Goal: Task Accomplishment & Management: Complete application form

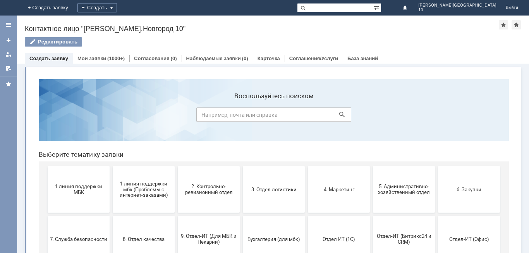
click at [80, 190] on span "1 линия поддержки МБК" at bounding box center [78, 189] width 57 height 12
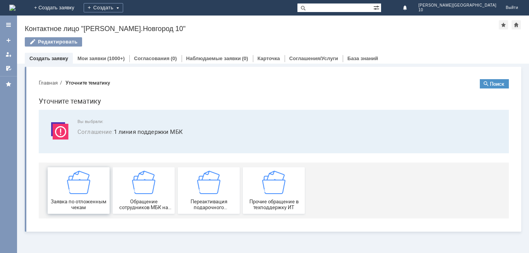
click at [86, 196] on div "Заявка по отложенным чекам" at bounding box center [78, 190] width 57 height 40
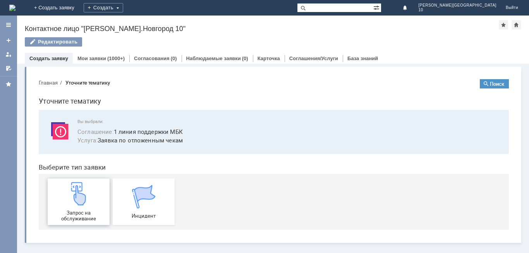
click at [85, 211] on span "Запрос на обслуживание" at bounding box center [78, 216] width 57 height 12
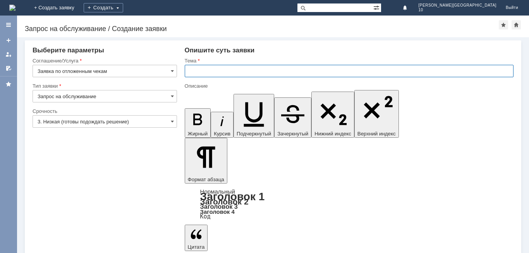
click at [200, 68] on input "text" at bounding box center [349, 71] width 329 height 12
type input "о"
type input "Отложенный чек"
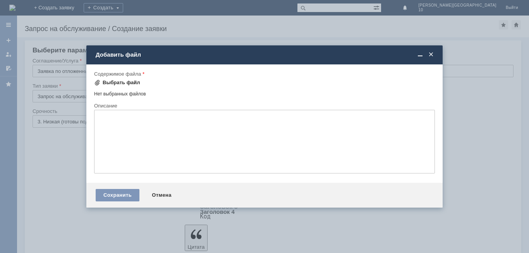
click at [114, 80] on div "Выбрать файл" at bounding box center [122, 82] width 38 height 6
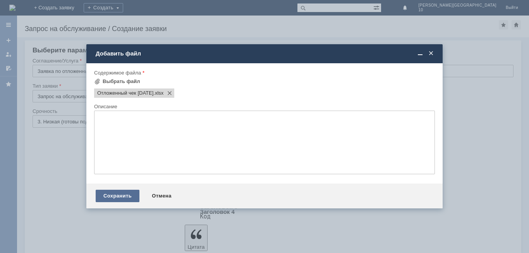
click at [132, 199] on div "Сохранить" at bounding box center [118, 195] width 44 height 12
